Goal: Task Accomplishment & Management: Complete application form

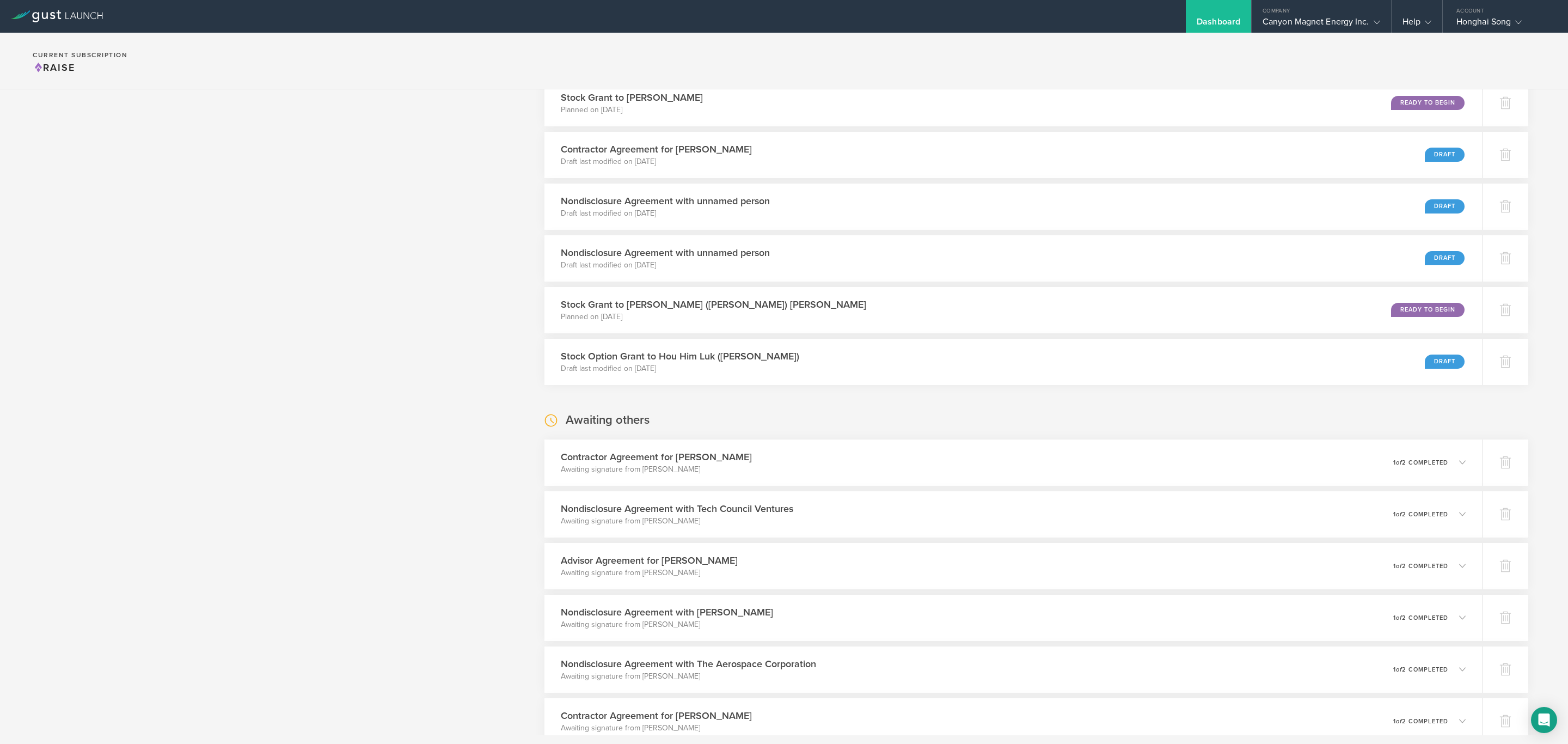
scroll to position [763, 0]
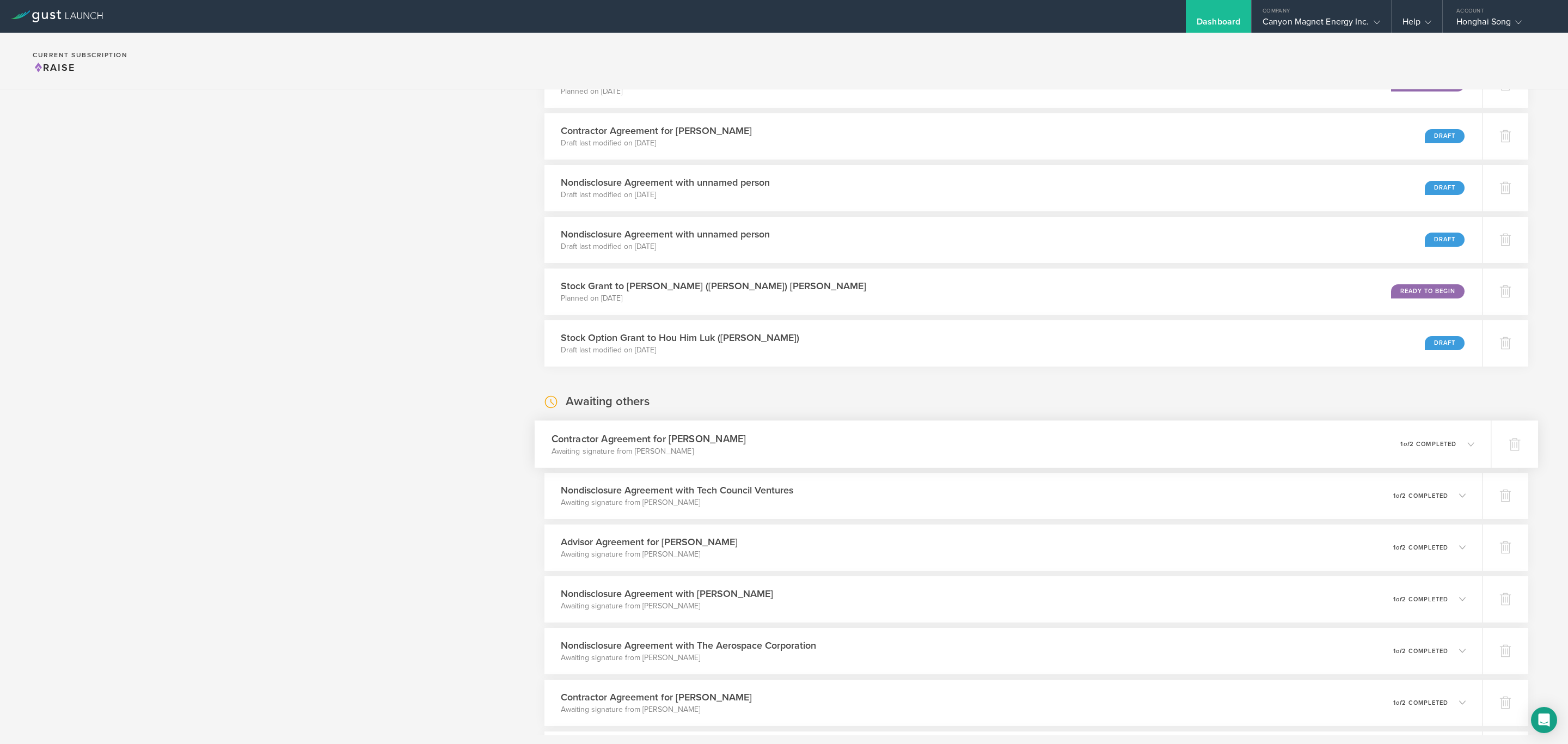
click at [1457, 439] on icon at bounding box center [1466, 444] width 18 height 10
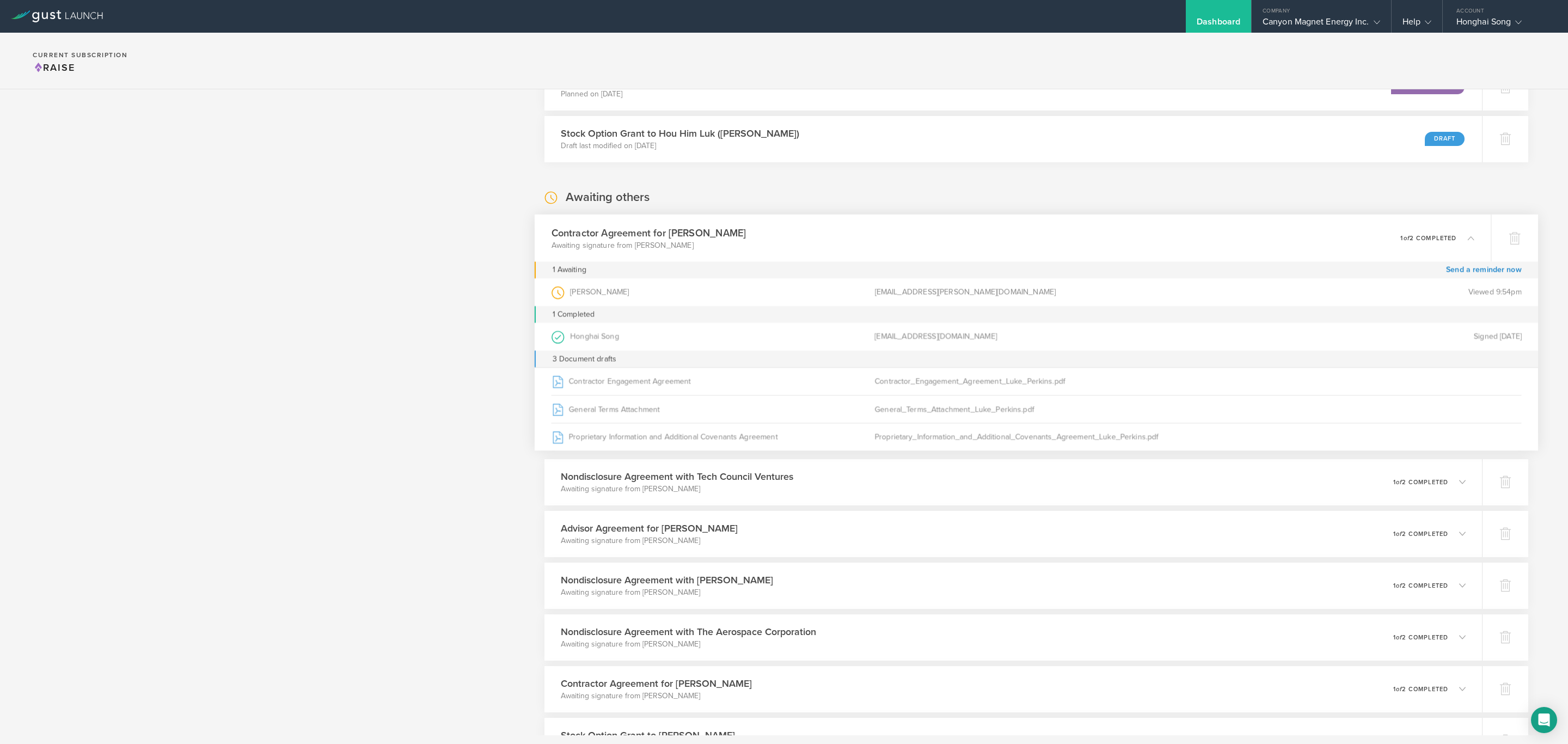
scroll to position [974, 0]
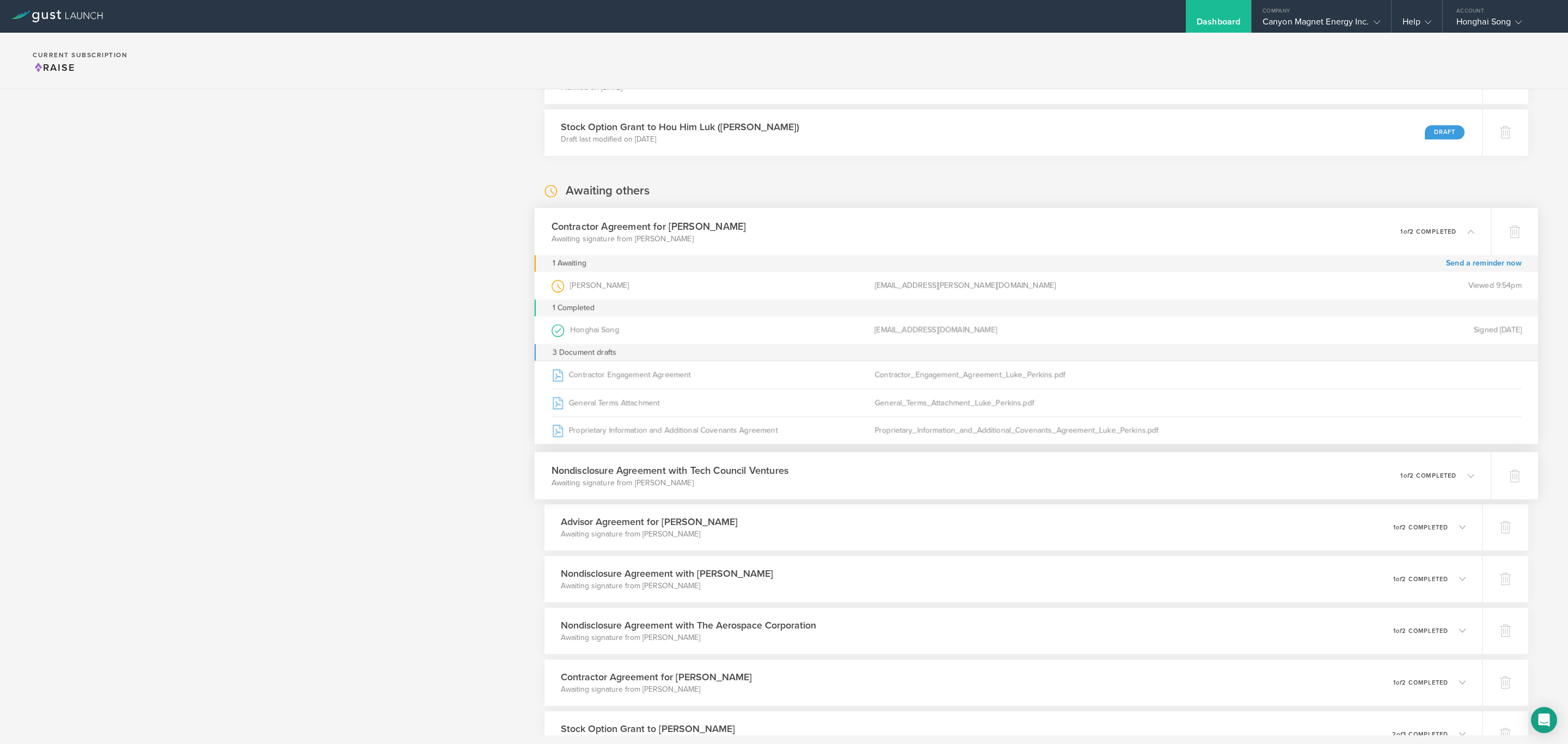
click at [1275, 472] on div "Nondisclosure Agreement with Tech Council Ventures Awaiting signature from [PER…" at bounding box center [1013, 476] width 957 height 47
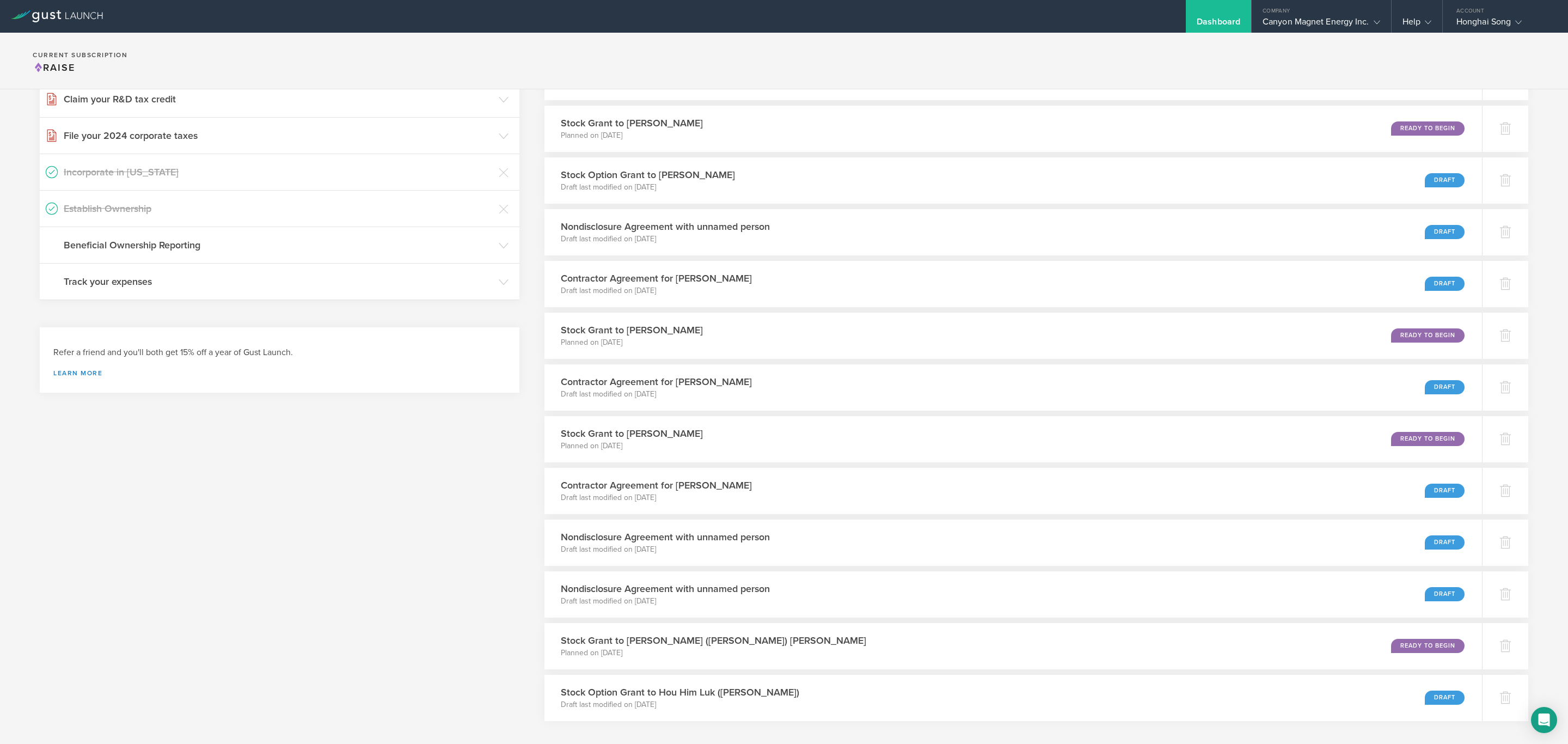
scroll to position [0, 0]
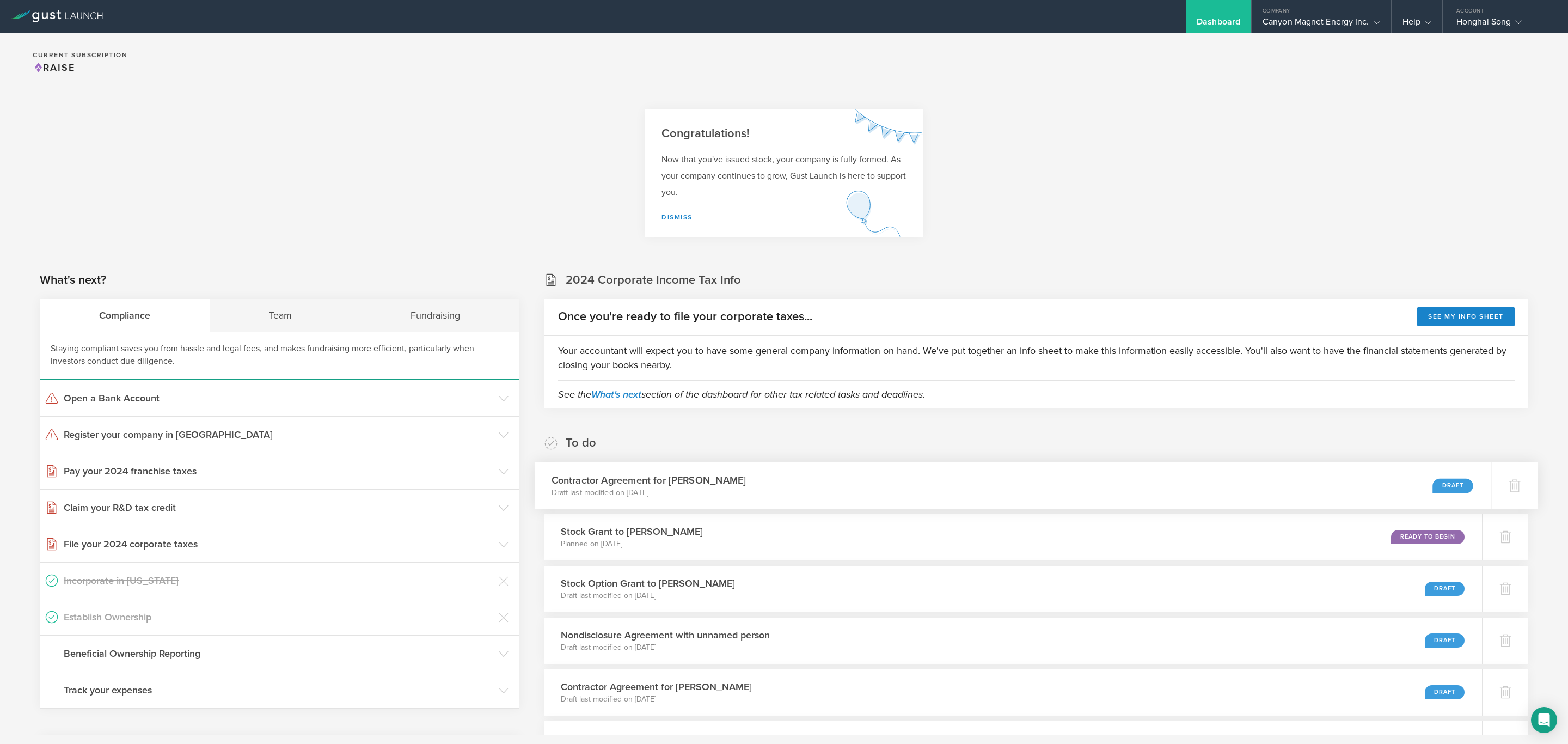
click at [851, 481] on div "Contractor Agreement for [PERSON_NAME] Draft last modified on [DATE] Draft" at bounding box center [1013, 485] width 957 height 47
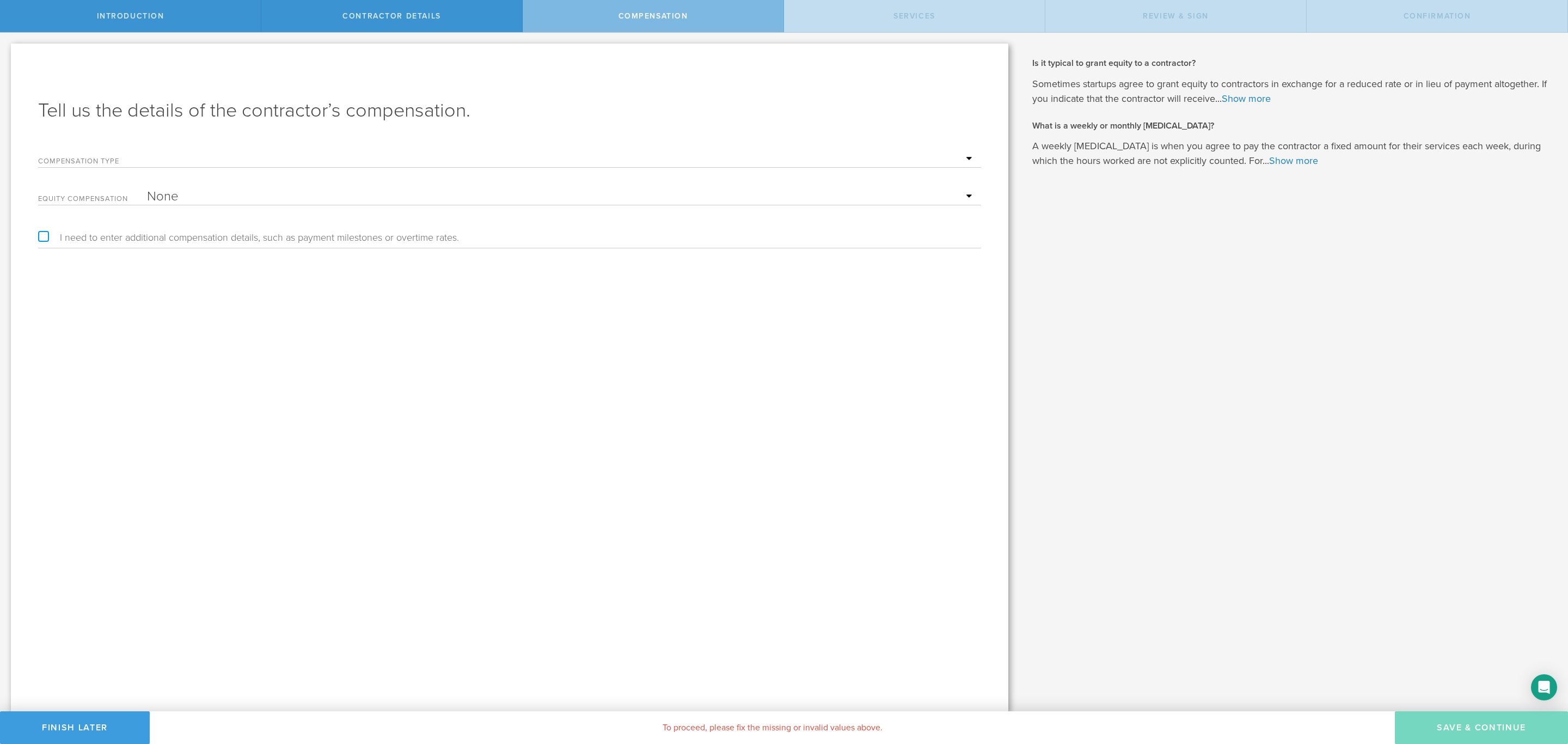
click at [543, 150] on div "Compensation Type Hourly Daily Weekly [MEDICAL_DATA] Monthly [MEDICAL_DATA] Pro…" at bounding box center [509, 156] width 943 height 23
click at [970, 152] on select "Hourly Daily Weekly Retainer Monthly Retainer Project Flat Rate No cash compens…" at bounding box center [561, 159] width 828 height 16
select select "noCash"
click at [147, 151] on select "Hourly Daily Weekly Retainer Monthly Retainer Project Flat Rate No cash compens…" at bounding box center [561, 159] width 828 height 16
click at [290, 235] on label "I need to enter additional compensation details, such as payment milestones or …" at bounding box center [248, 237] width 421 height 10
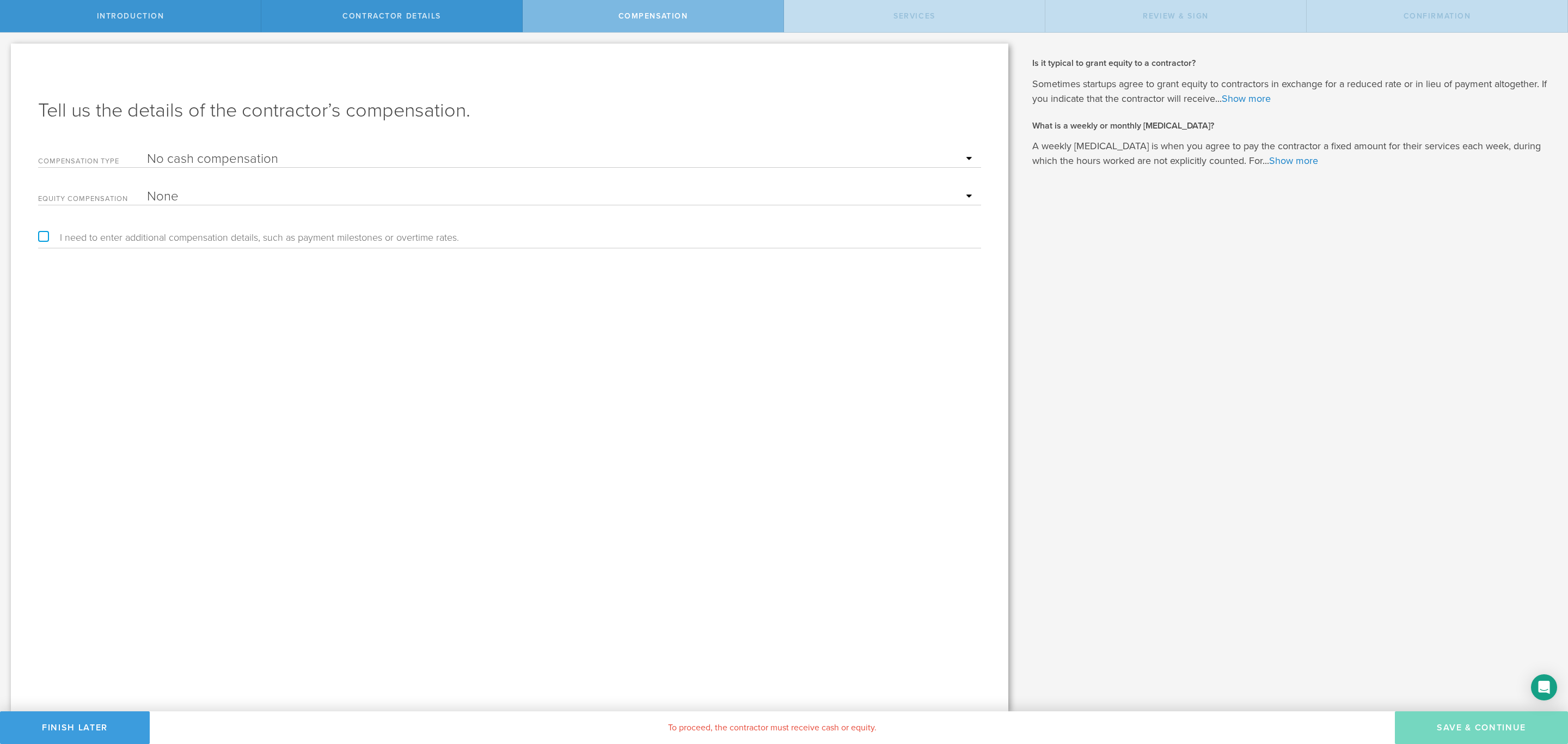
click at [7, 50] on input "I need to enter additional compensation details, such as payment milestones or …" at bounding box center [4, 41] width 7 height 18
checkbox input "true"
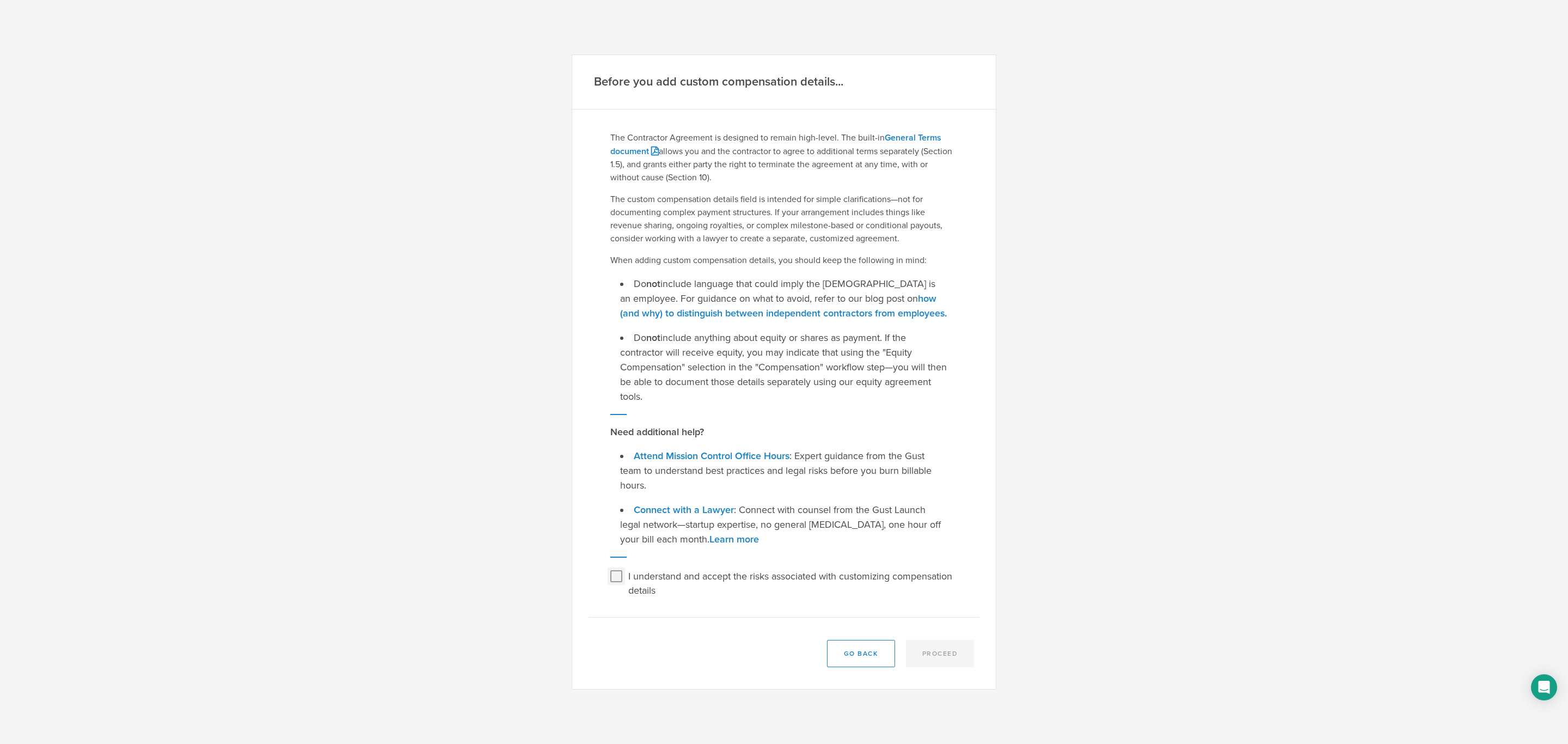
click at [611, 575] on input "I understand and accept the risks associated with customizing compensation deta…" at bounding box center [616, 576] width 18 height 18
checkbox input "true"
click at [933, 646] on button "Proceed" at bounding box center [940, 653] width 69 height 27
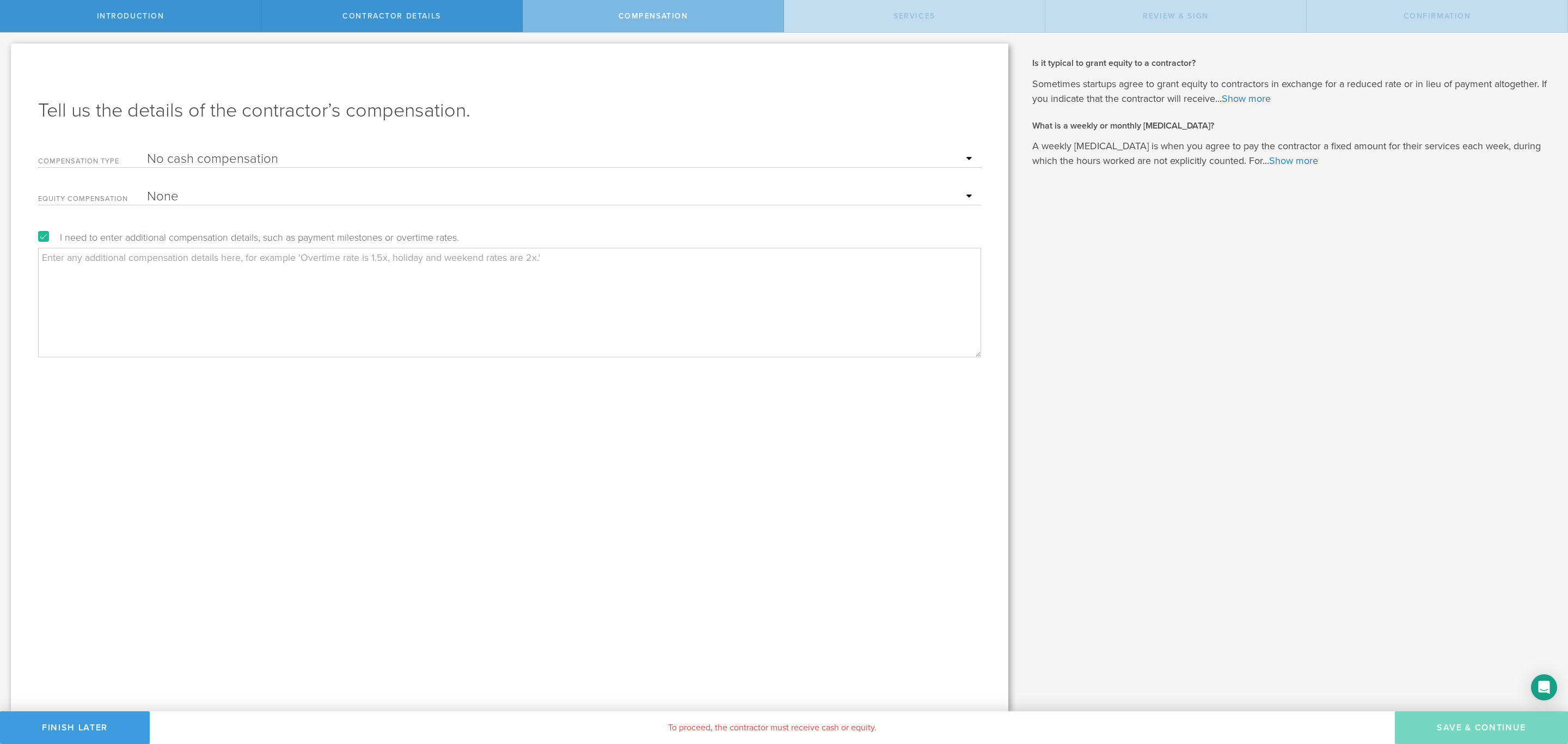
click at [387, 297] on textarea at bounding box center [509, 302] width 943 height 109
type textarea "The employee agreed to volunteer at CME as intern."
click at [208, 160] on select "Hourly Daily Weekly Retainer Monthly Retainer Project Flat Rate No cash compens…" at bounding box center [561, 159] width 828 height 16
select select "monthlyRetainer"
click at [147, 151] on select "Hourly Daily Weekly Retainer Monthly Retainer Project Flat Rate No cash compens…" at bounding box center [561, 159] width 828 height 16
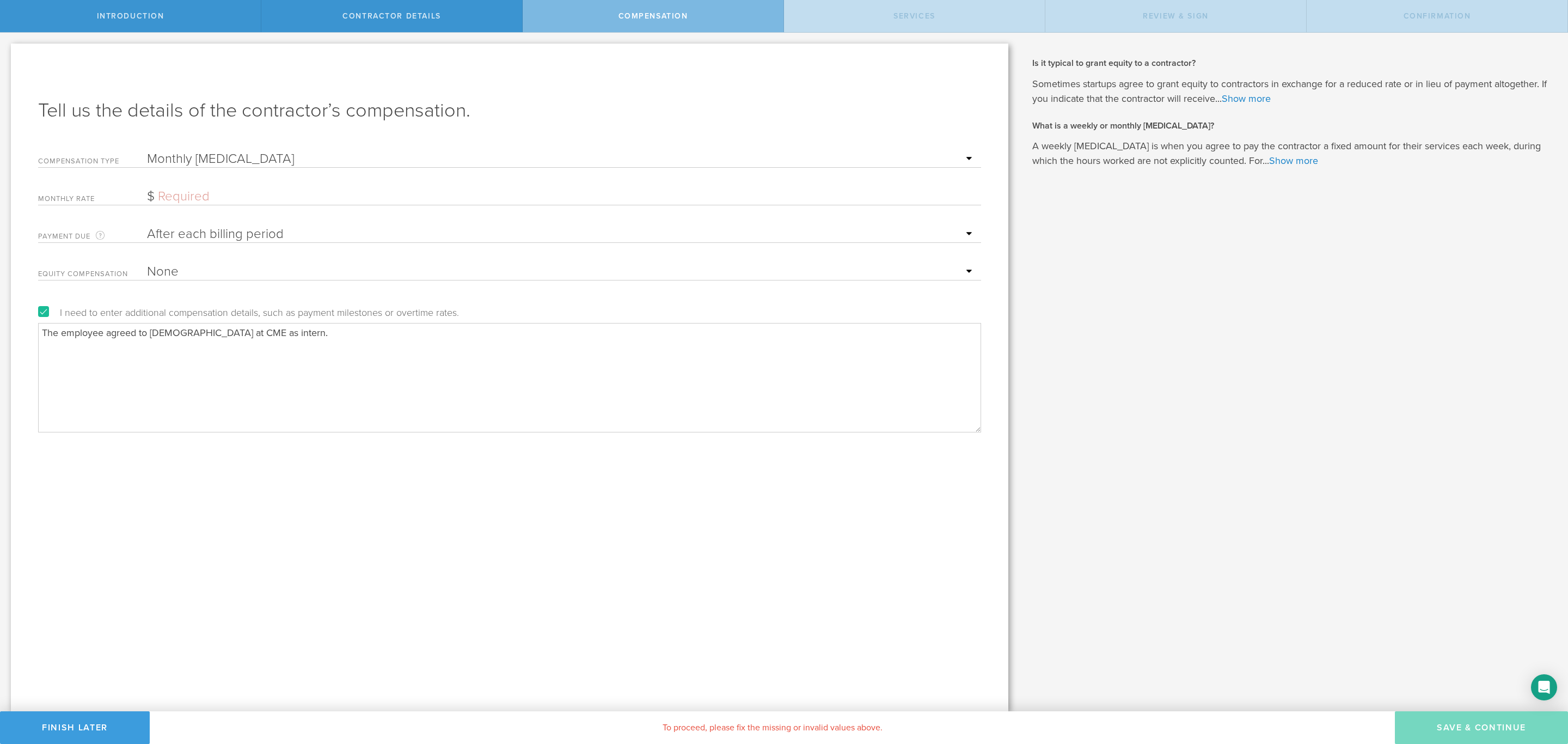
click at [202, 197] on input "text" at bounding box center [561, 196] width 828 height 16
type input "100"
click at [366, 474] on div "Tell us the details of the contractor’s compensation. Compensation Type Hourly …" at bounding box center [509, 377] width 998 height 668
click at [1462, 717] on button "Save & Continue" at bounding box center [1482, 728] width 173 height 33
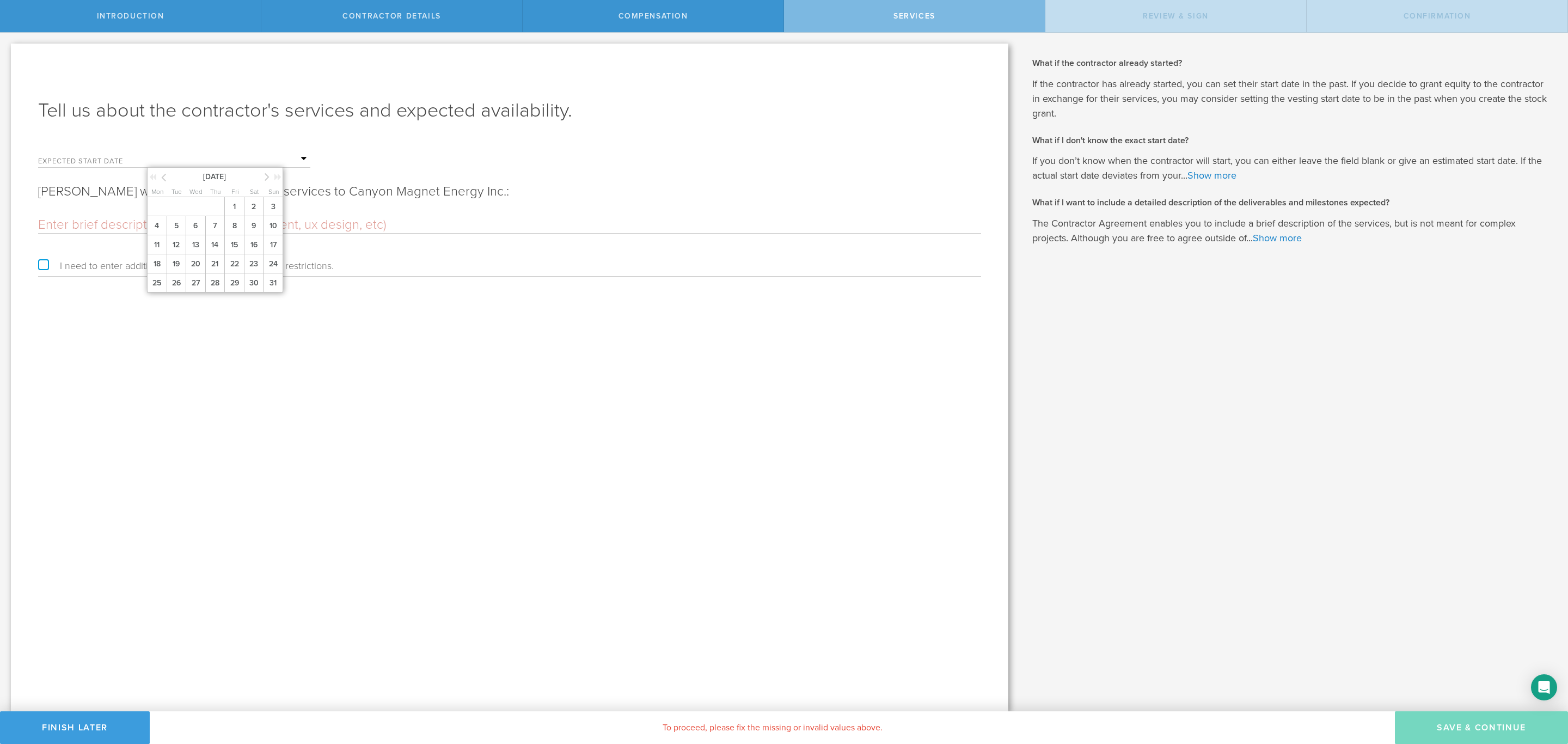
click at [281, 154] on input "text" at bounding box center [229, 159] width 163 height 16
click at [265, 278] on span "31" at bounding box center [273, 283] width 20 height 19
click at [217, 219] on input "text" at bounding box center [509, 225] width 943 height 16
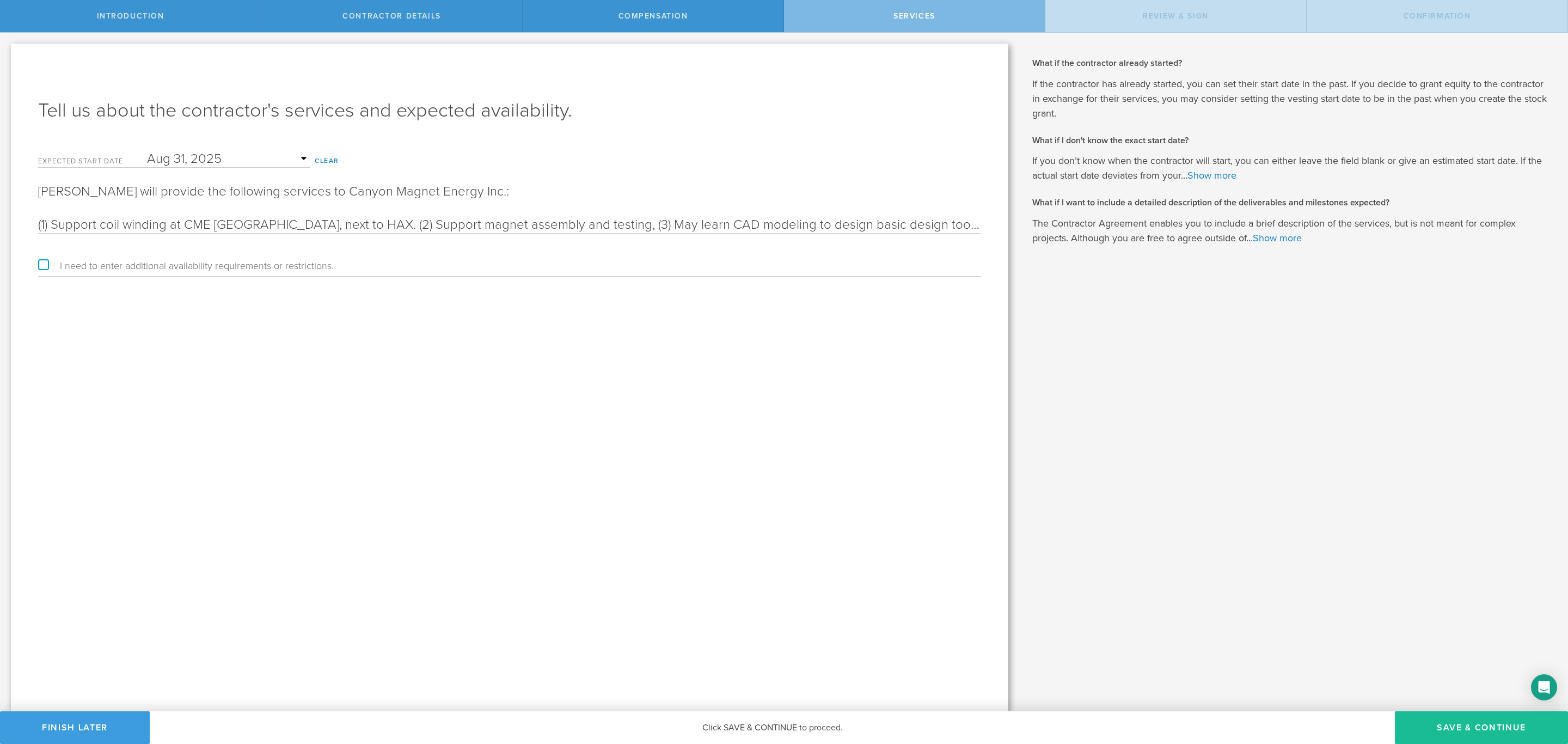
click at [38, 224] on input "(1) Support coil winding at CME Newark HQ, next to HAX. (2) Support magnet asse…" at bounding box center [509, 225] width 943 height 16
click at [81, 220] on input "Product intern. (1) Support coil winding at CME Newark HQ, next to HAX. (2) Sup…" at bounding box center [509, 225] width 943 height 16
click at [215, 326] on div "Tell us about the contractor's services and expected availability. Expected sta…" at bounding box center [509, 377] width 998 height 668
click at [38, 222] on div "Tell us about the contractor's services and expected availability. Expected sta…" at bounding box center [509, 377] width 998 height 668
click at [41, 223] on input "Production intern. (1) Support coil winding at CME Newark HQ, next to HAX. (2) …" at bounding box center [509, 225] width 943 height 16
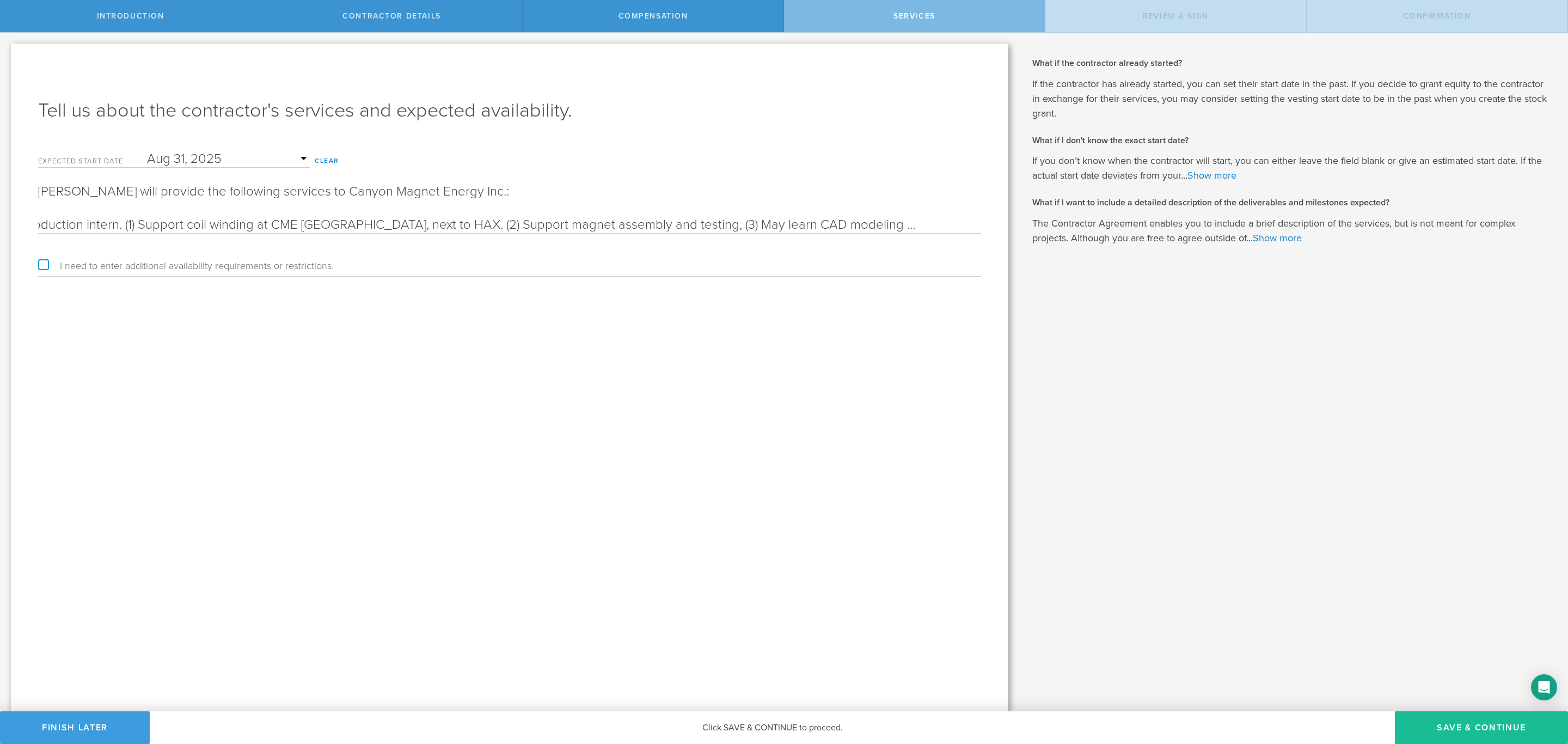
scroll to position [0, 100]
drag, startPoint x: 823, startPoint y: 222, endPoint x: 978, endPoint y: 222, distance: 155.0
click at [978, 222] on input "Magnet production intern. (1) Support coil winding at CME Newark HQ, next to HA…" at bounding box center [509, 225] width 943 height 16
click at [977, 223] on input "Magnet production intern. (1) Support coil winding at CME Newark HQ, next to HA…" at bounding box center [509, 225] width 943 height 16
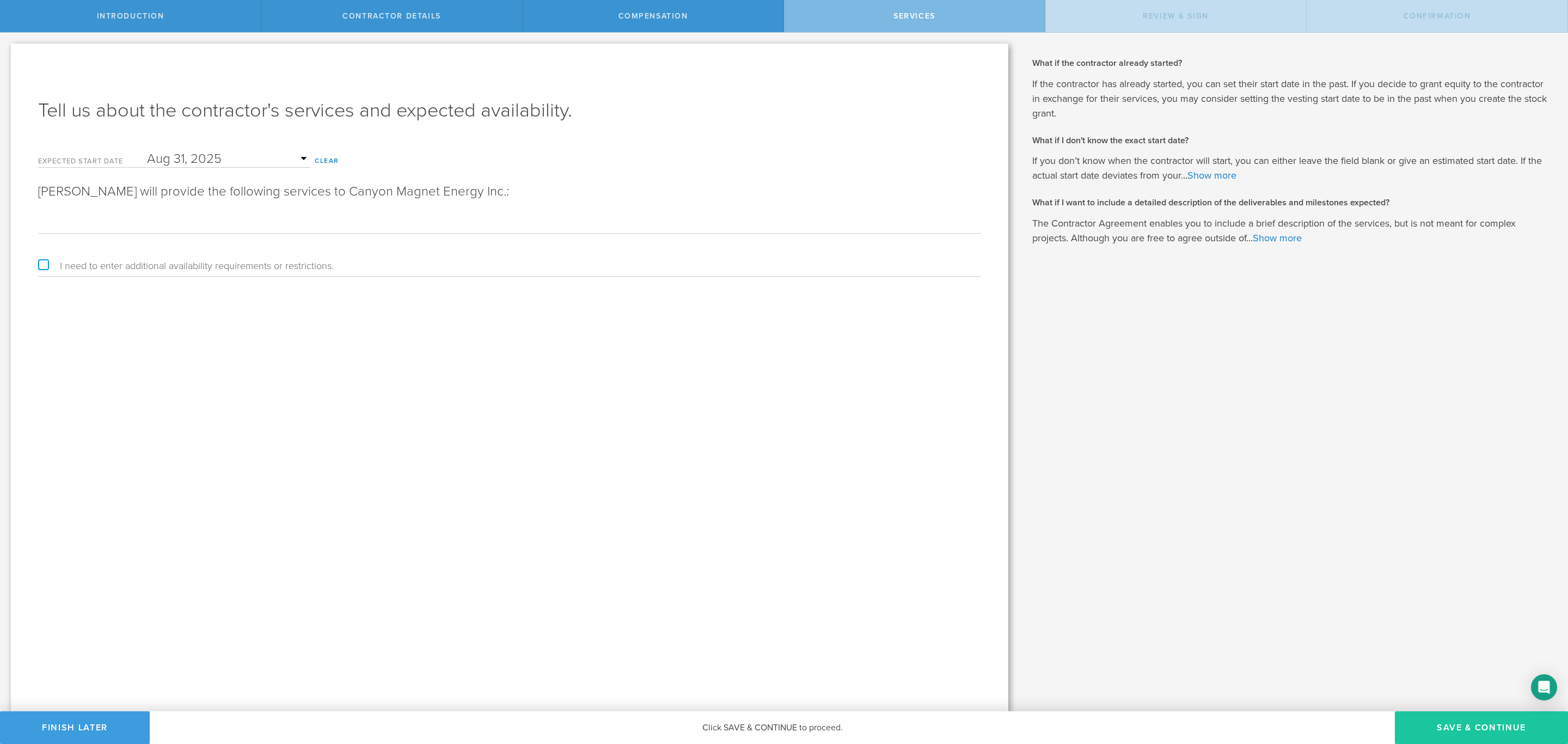
type input "Magnet production intern. (1) Support coil winding at CME Newark HQ, next to HA…"
click at [1463, 723] on button "Save & Continue" at bounding box center [1482, 728] width 173 height 33
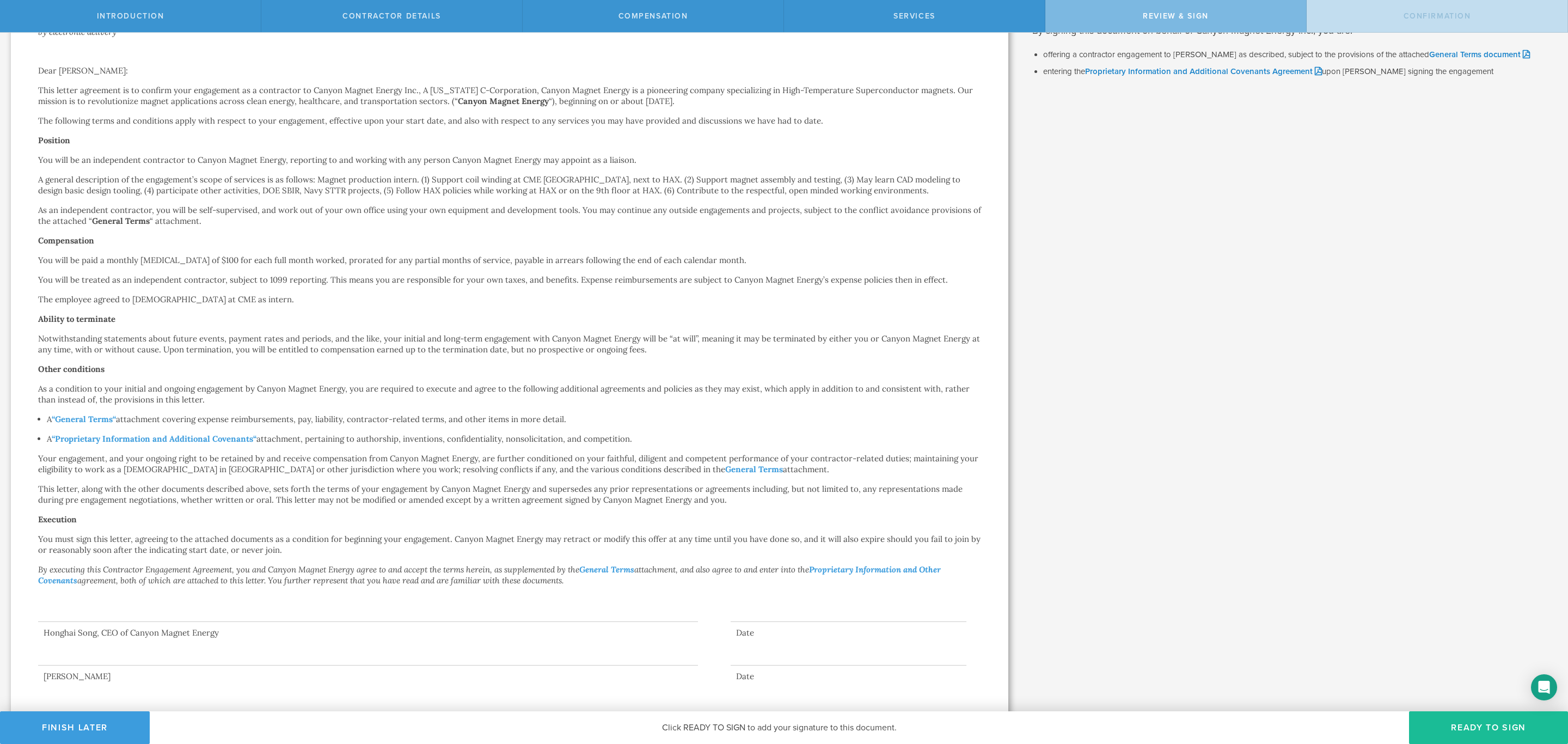
scroll to position [117, 0]
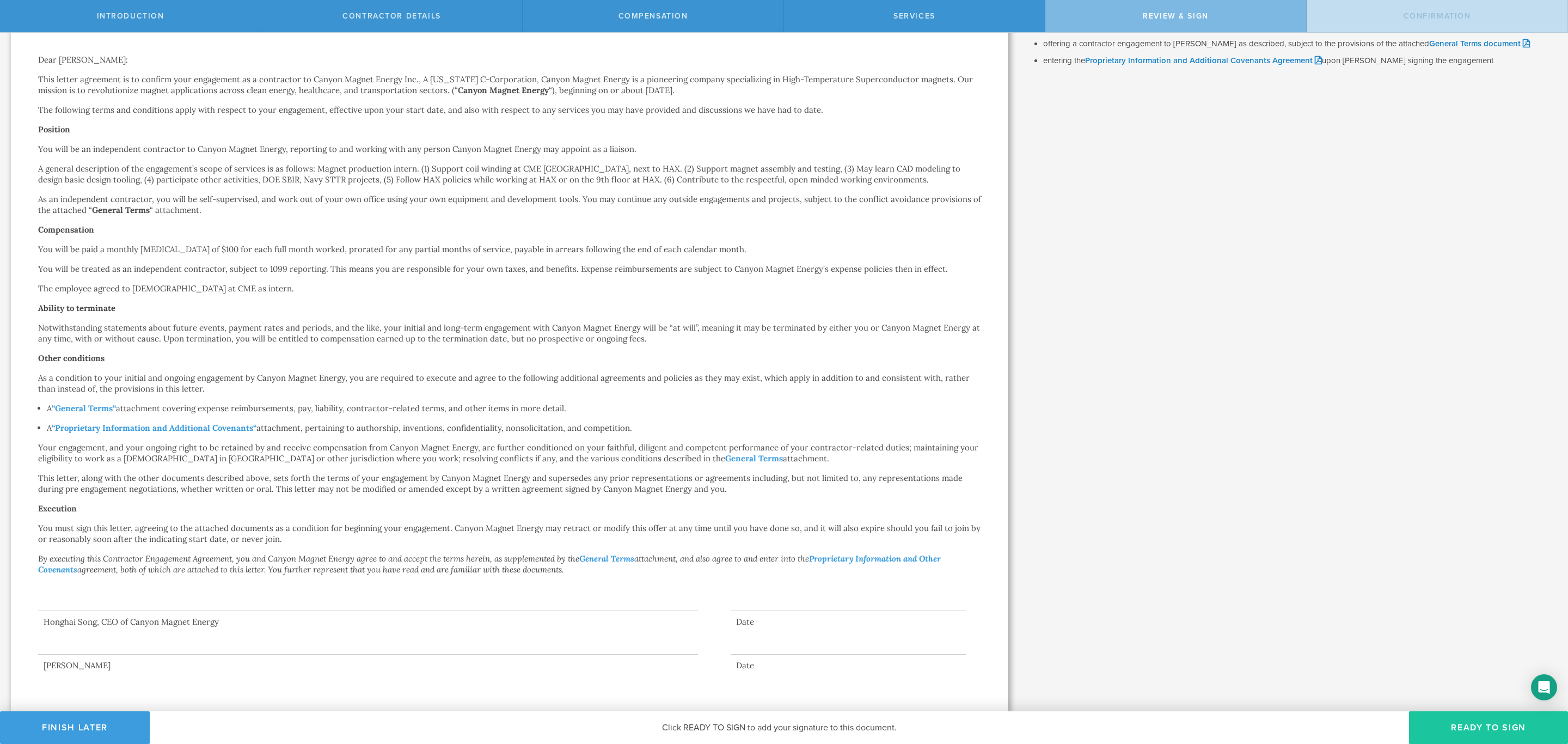
click at [1480, 727] on button "Ready to Sign" at bounding box center [1488, 728] width 159 height 33
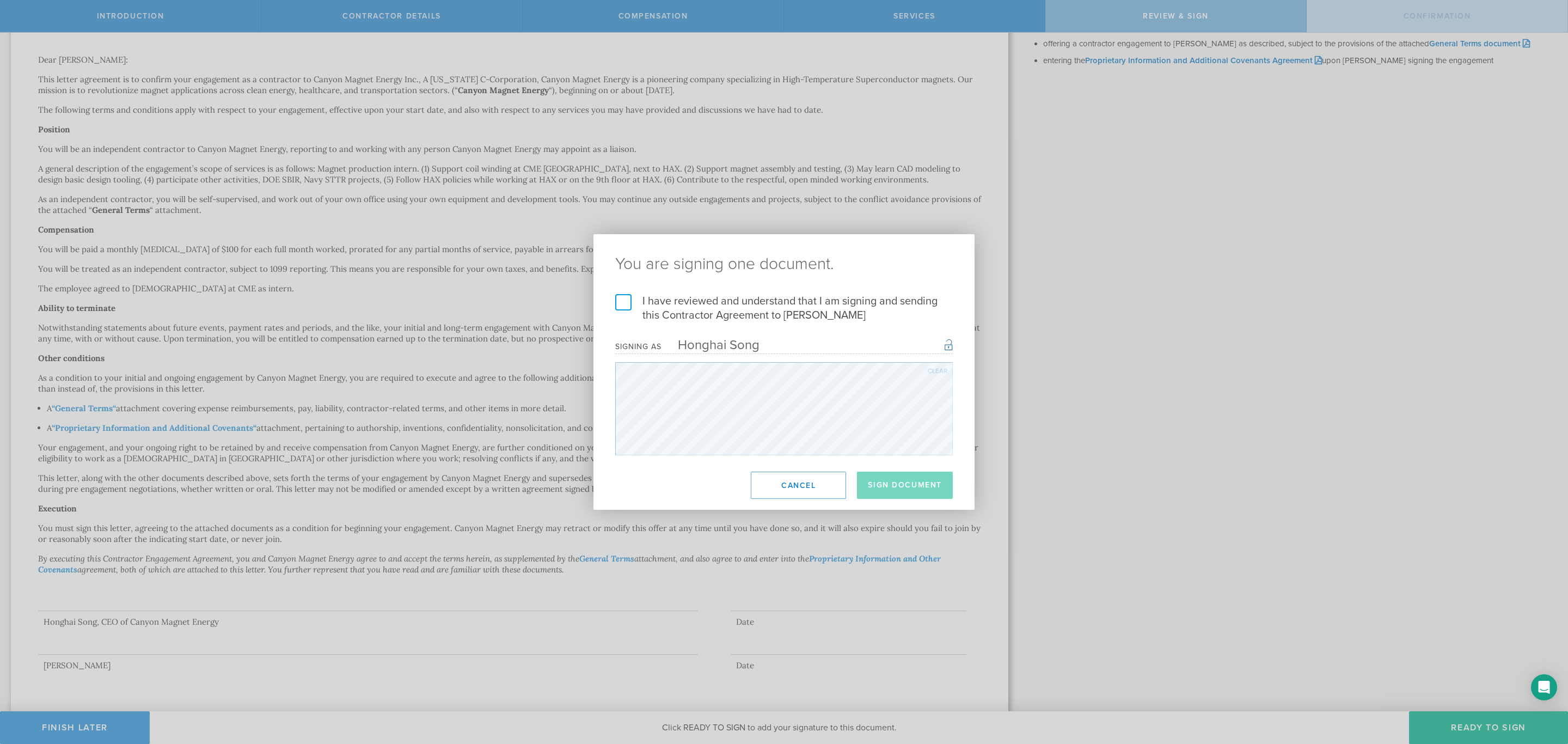
click at [699, 315] on label "I have reviewed and understand that I am signing and sending this Contractor Ag…" at bounding box center [784, 308] width 338 height 29
click at [0, 0] on input "I have reviewed and understand that I am signing and sending this Contractor Ag…" at bounding box center [0, 0] width 0 height 0
click at [893, 472] on button "Sign Document" at bounding box center [905, 485] width 96 height 27
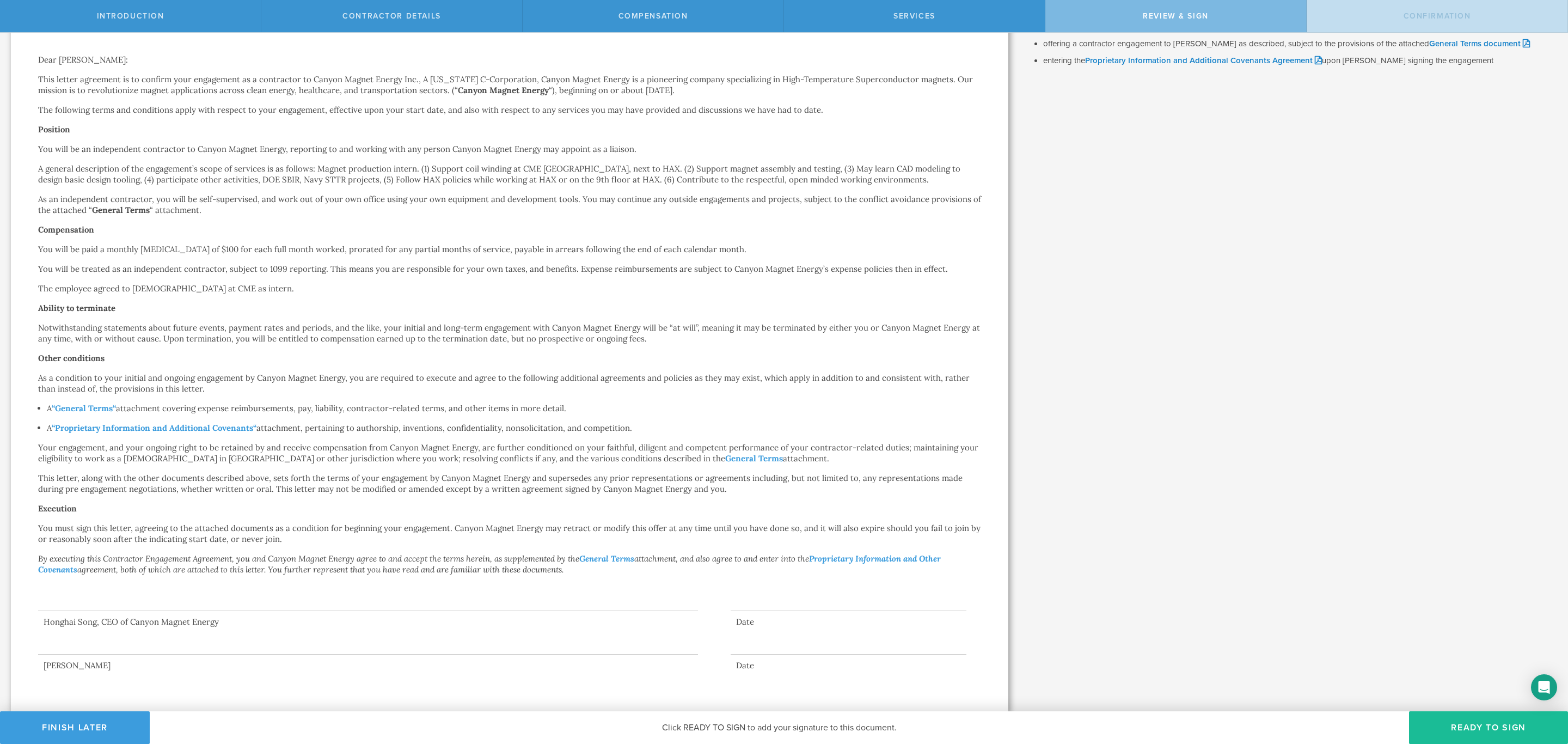
scroll to position [0, 0]
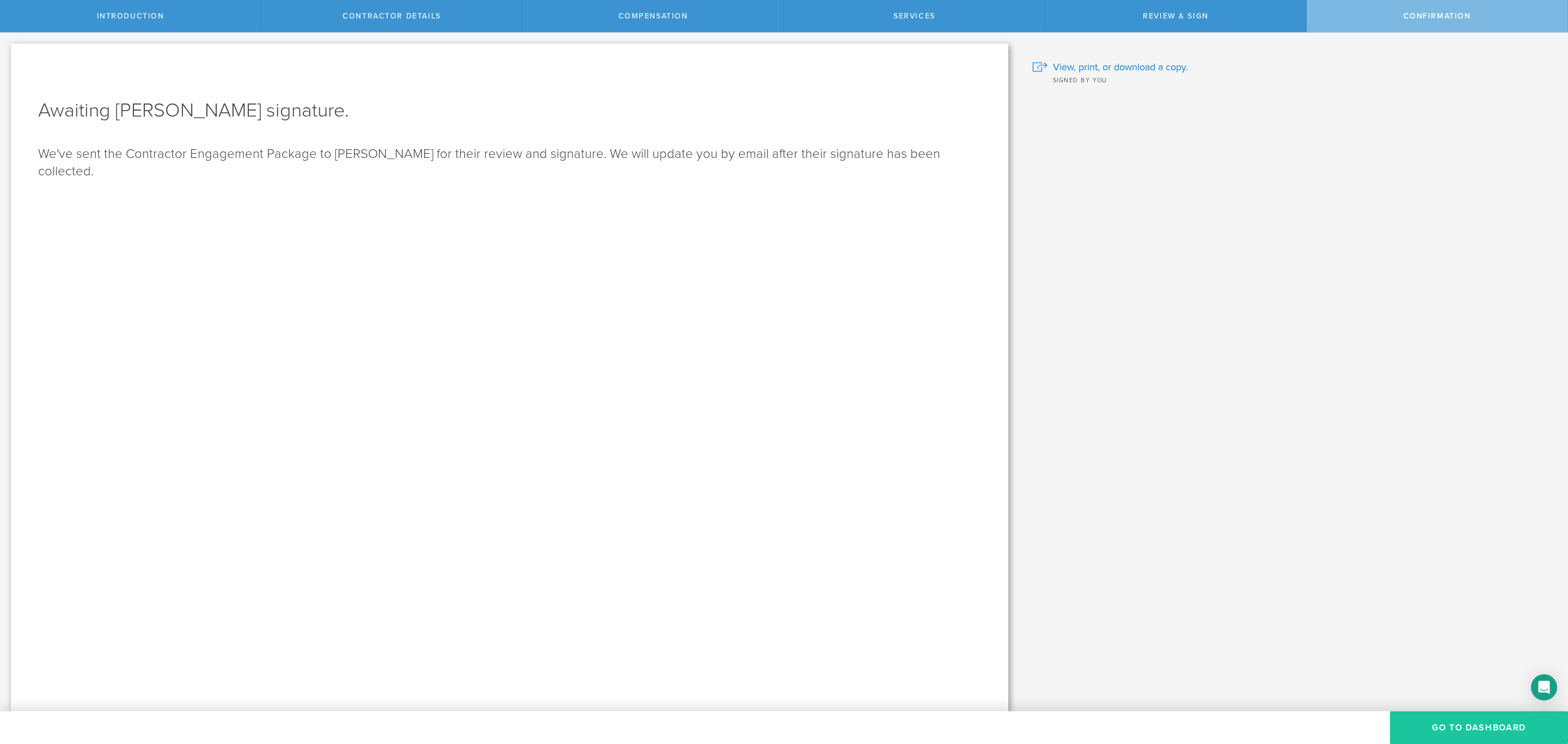
click at [1462, 720] on button "Go To Dashboard" at bounding box center [1479, 728] width 178 height 33
